Goal: Book appointment/travel/reservation

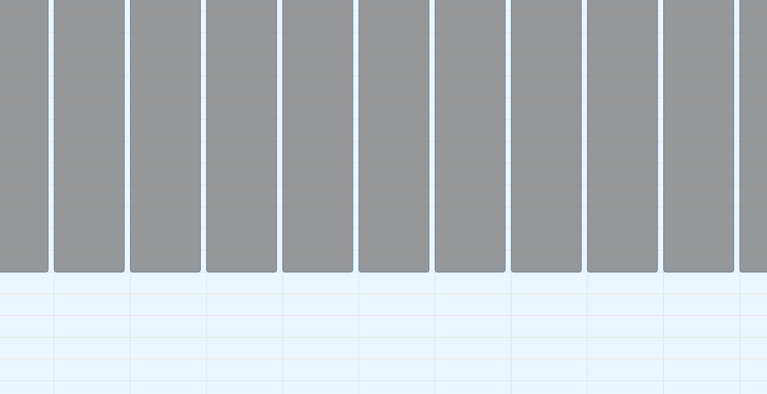
scroll to position [162, 0]
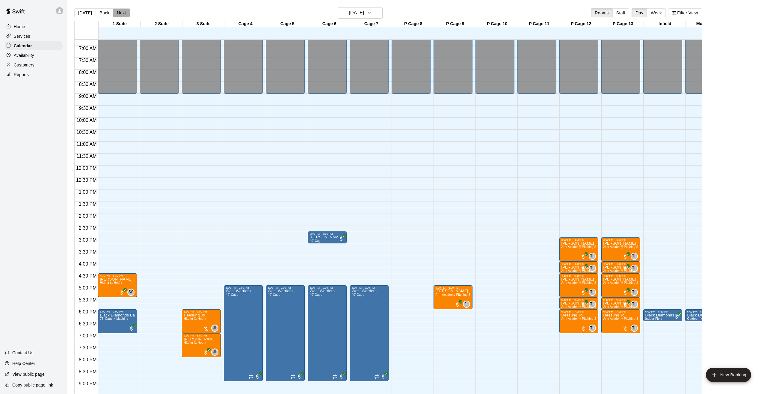
click at [123, 10] on button "Next" at bounding box center [121, 12] width 17 height 9
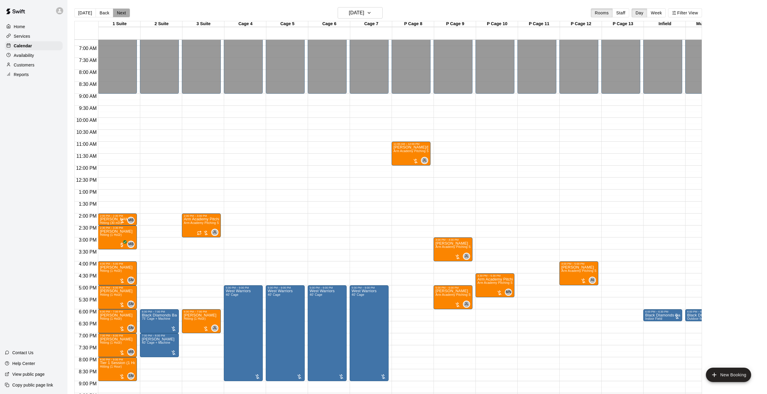
click at [123, 11] on button "Next" at bounding box center [121, 12] width 17 height 9
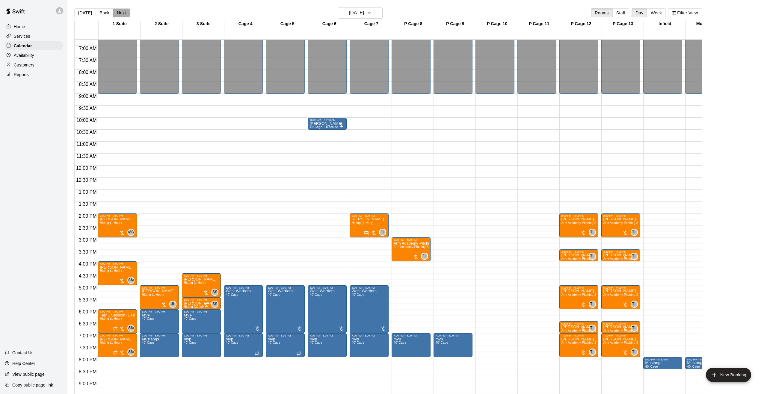
click at [118, 15] on button "Next" at bounding box center [121, 12] width 17 height 9
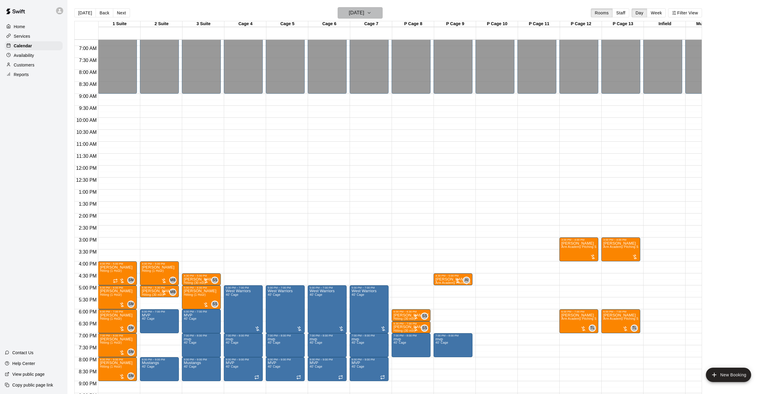
click at [338, 13] on button "[DATE]" at bounding box center [360, 12] width 45 height 11
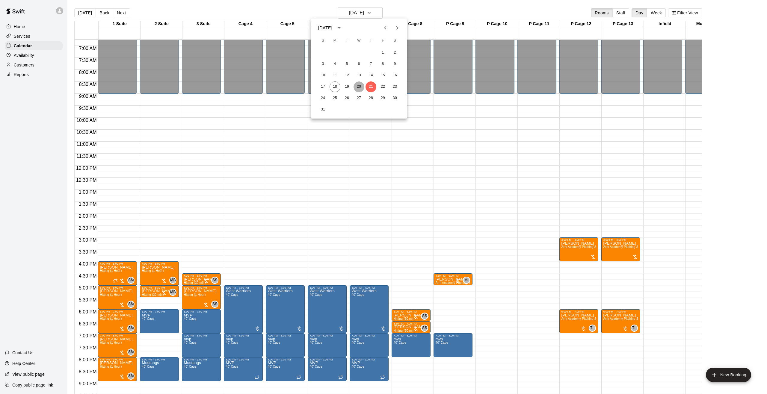
click at [358, 84] on button "20" at bounding box center [358, 86] width 11 height 11
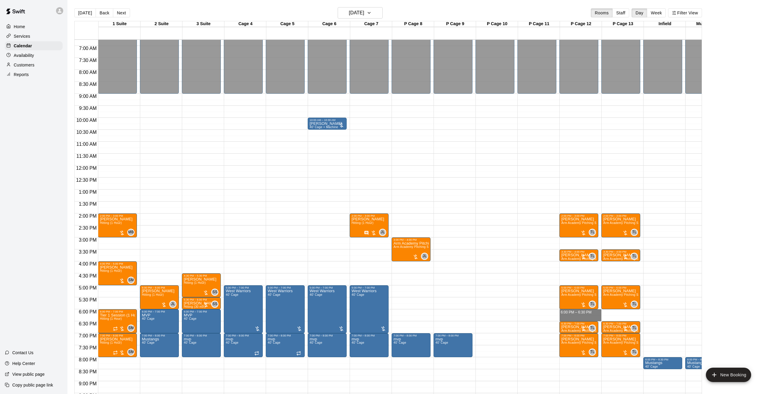
drag, startPoint x: 594, startPoint y: 312, endPoint x: 593, endPoint y: 317, distance: 5.1
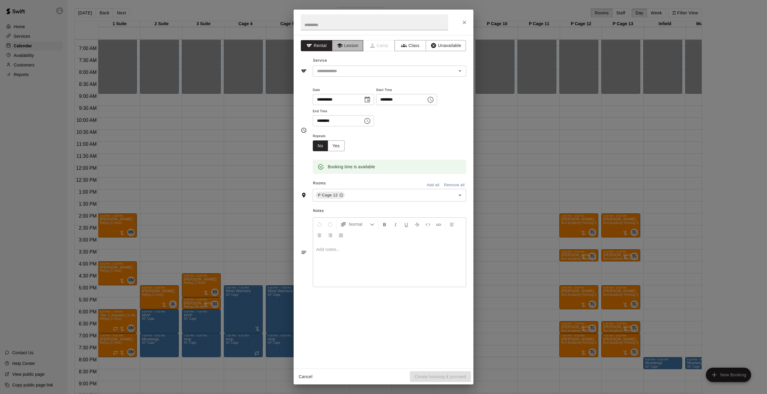
click at [345, 46] on button "Lesson" at bounding box center [347, 45] width 31 height 11
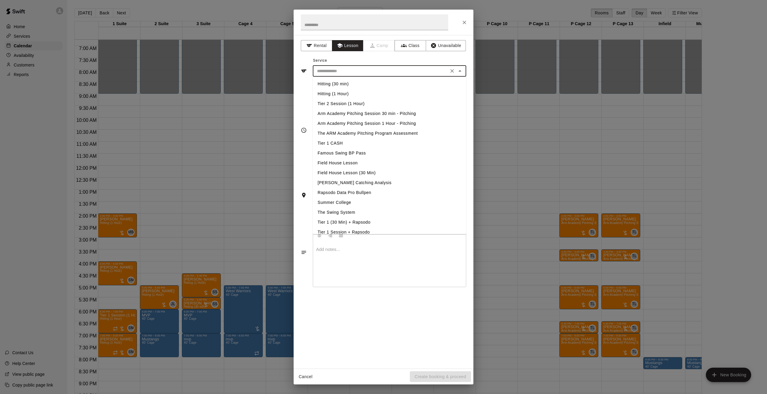
click at [335, 67] on input "text" at bounding box center [380, 70] width 132 height 7
click at [371, 115] on li "Arm Academy Pitching Session 30 min - Pitching" at bounding box center [389, 114] width 153 height 10
type input "**********"
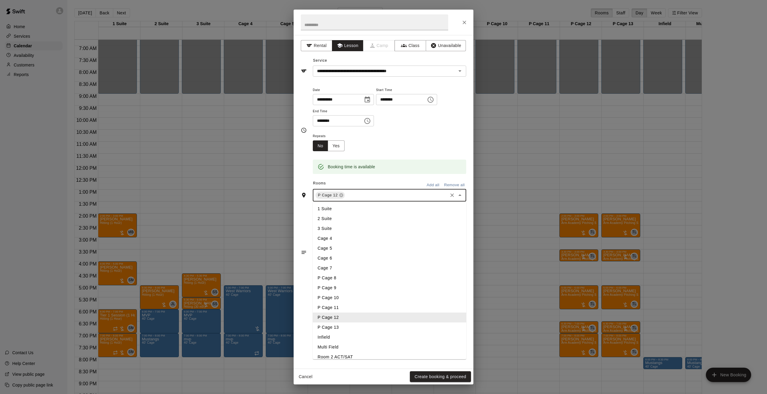
click at [368, 195] on input "text" at bounding box center [396, 195] width 101 height 7
click at [347, 330] on li "P Cage 13" at bounding box center [389, 328] width 153 height 10
click at [429, 379] on button "Create booking & proceed" at bounding box center [440, 376] width 61 height 11
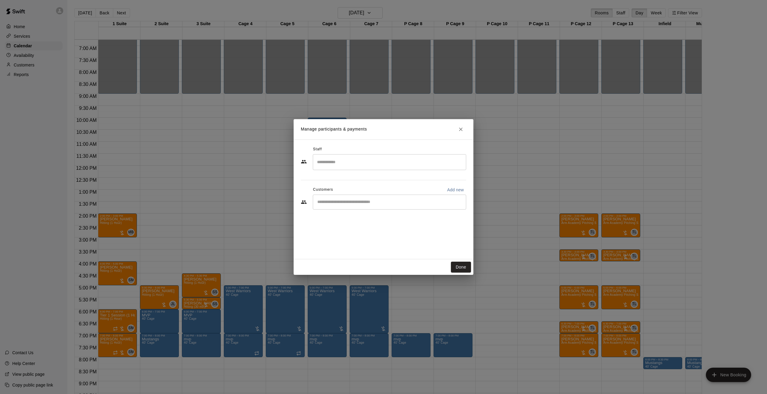
click at [341, 160] on input "Search staff" at bounding box center [389, 162] width 148 height 10
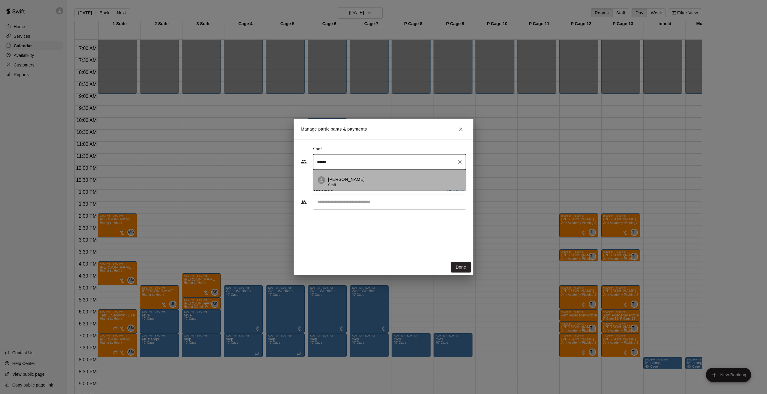
click at [340, 183] on div "[PERSON_NAME] Staff" at bounding box center [346, 182] width 37 height 12
type input "******"
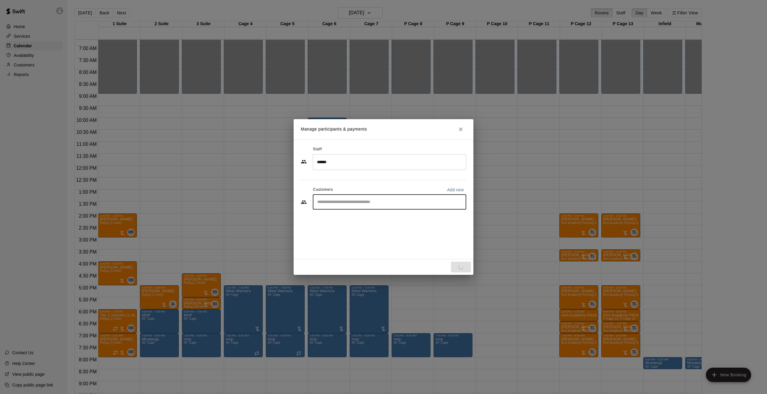
click at [336, 201] on input "Start typing to search customers..." at bounding box center [389, 202] width 148 height 6
type input "****"
click at [374, 238] on div "[PERSON_NAME] [EMAIL_ADDRESS][DOMAIN_NAME]" at bounding box center [361, 238] width 64 height 13
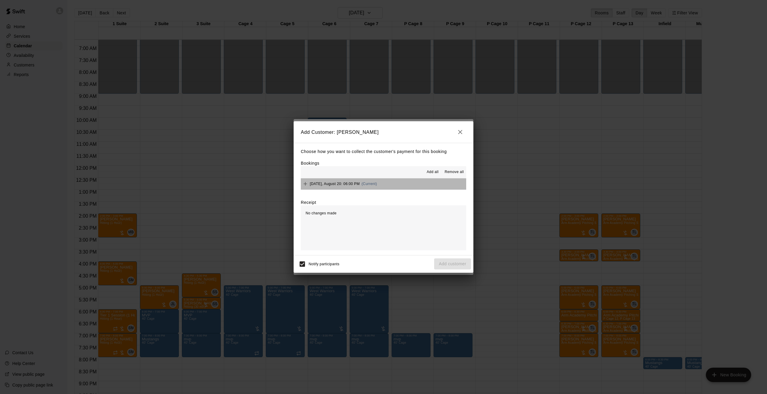
click at [343, 182] on span "[DATE], August 20: 06:00 PM" at bounding box center [335, 184] width 50 height 4
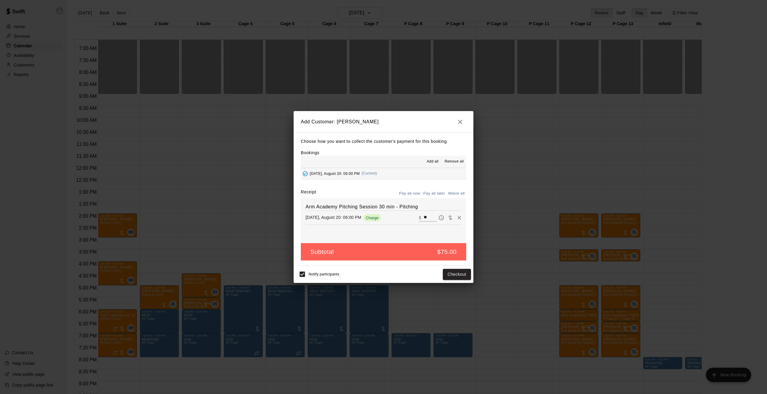
click at [433, 191] on button "Pay all later" at bounding box center [434, 193] width 25 height 9
click at [452, 275] on button "Add customer" at bounding box center [452, 274] width 37 height 11
